Goal: Information Seeking & Learning: Learn about a topic

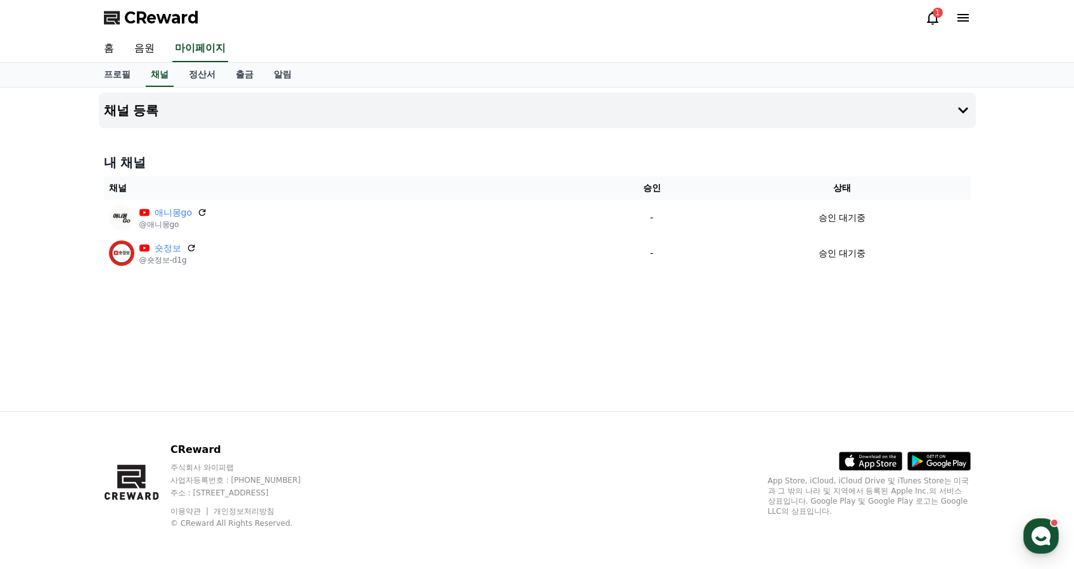
click at [933, 16] on icon at bounding box center [932, 17] width 15 height 15
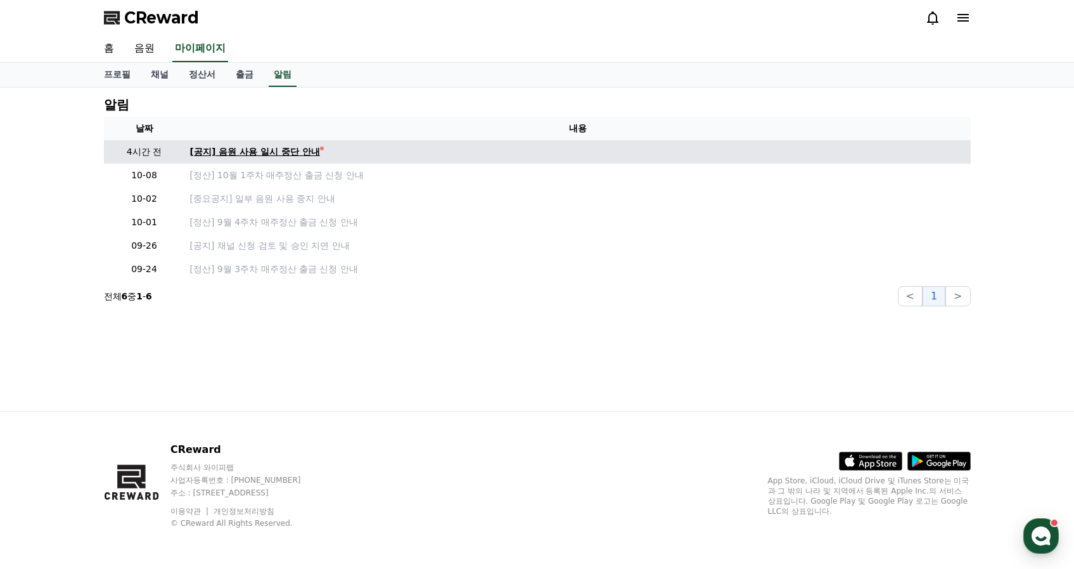
click at [228, 156] on div "[공지] 음원 사용 일시 중단 안내" at bounding box center [255, 151] width 130 height 13
